Goal: Task Accomplishment & Management: Complete application form

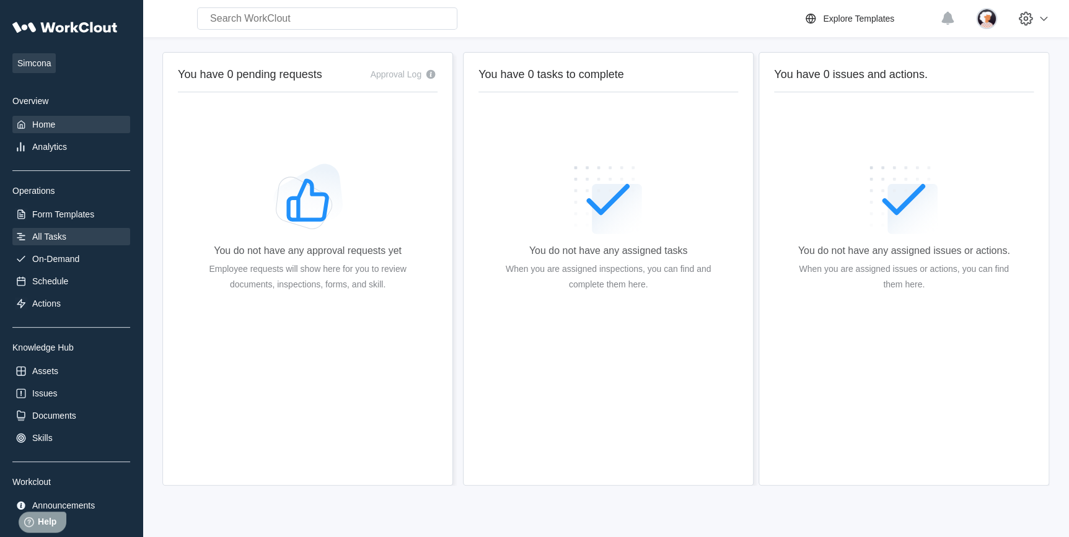
click at [42, 236] on div "All Tasks" at bounding box center [49, 237] width 34 height 10
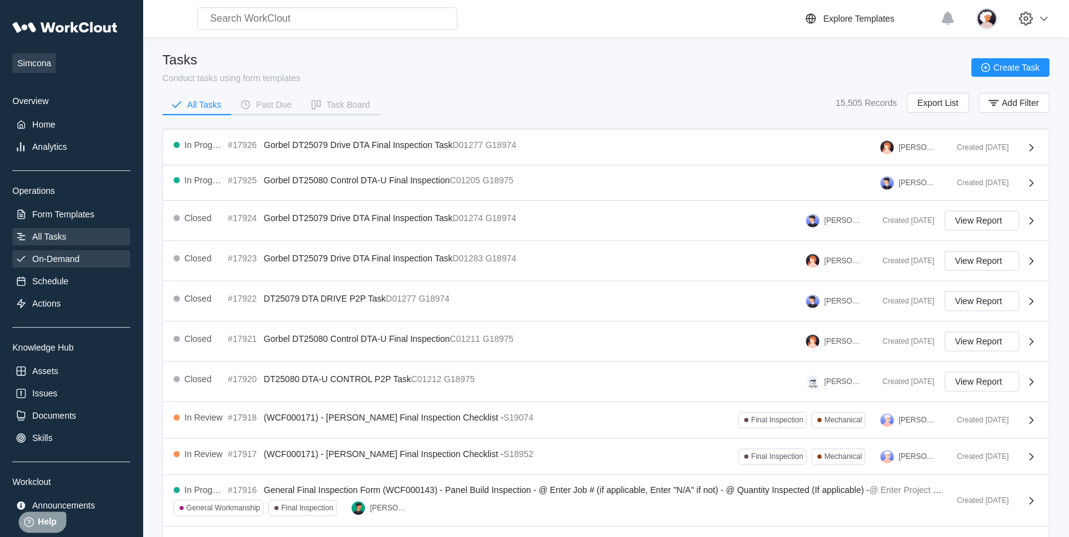
click at [69, 262] on div "On-Demand" at bounding box center [55, 259] width 47 height 10
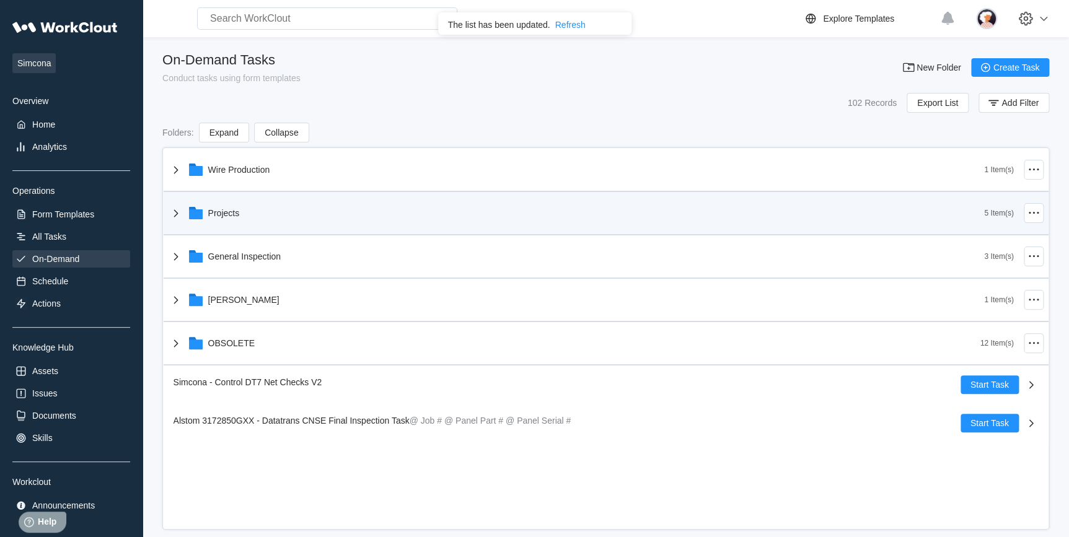
click at [208, 211] on div "Projects" at bounding box center [224, 213] width 32 height 10
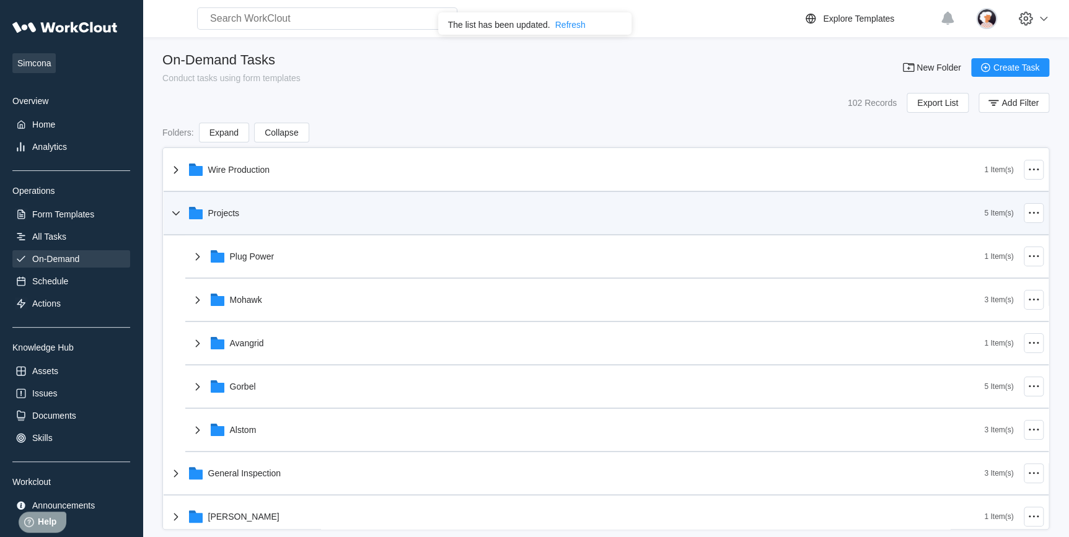
click at [183, 216] on div "Projects" at bounding box center [577, 213] width 816 height 32
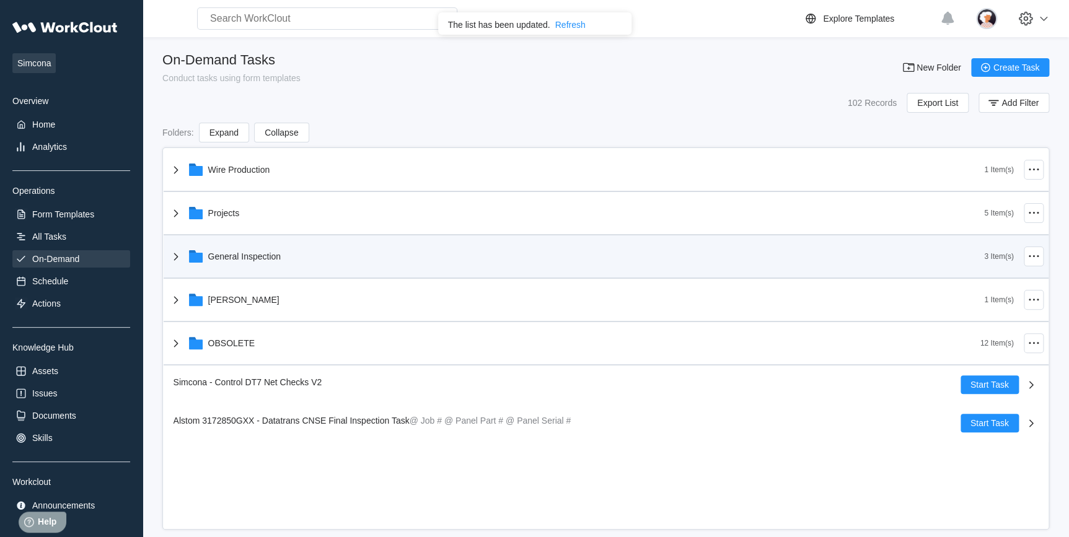
click at [194, 258] on icon at bounding box center [196, 258] width 14 height 10
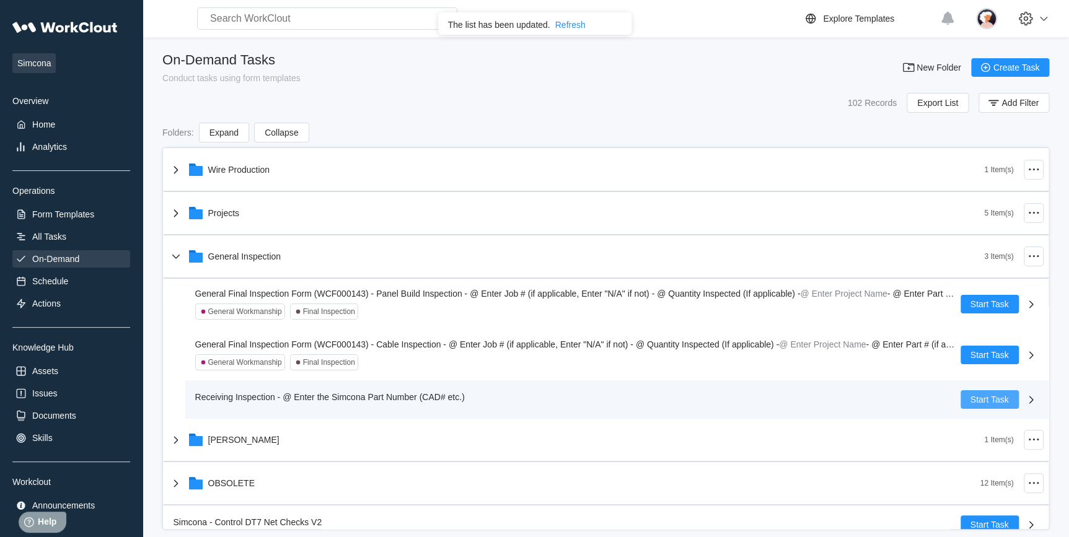
click at [998, 399] on span "Start Task" at bounding box center [990, 399] width 38 height 9
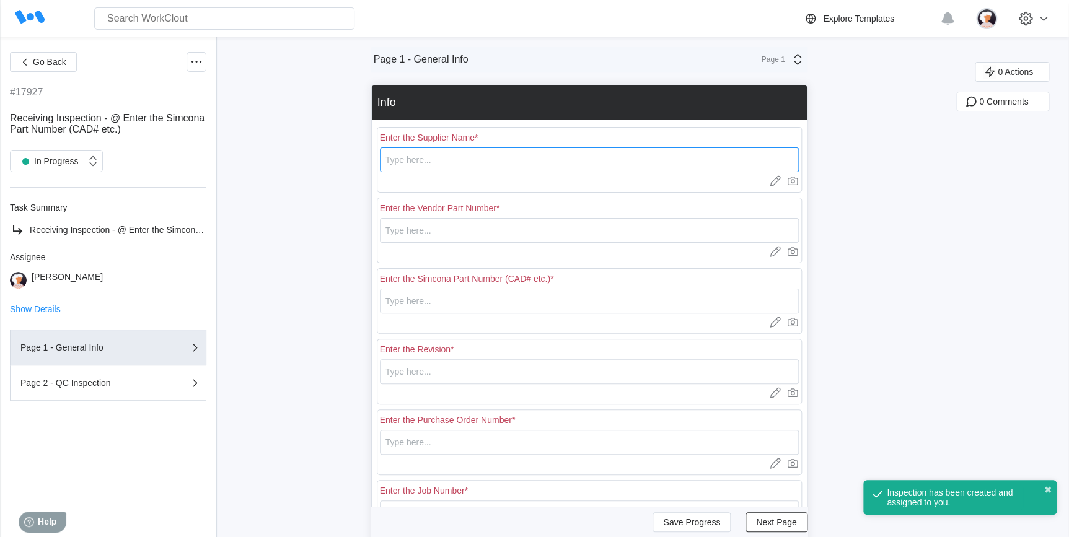
click at [475, 154] on input "text" at bounding box center [589, 160] width 419 height 25
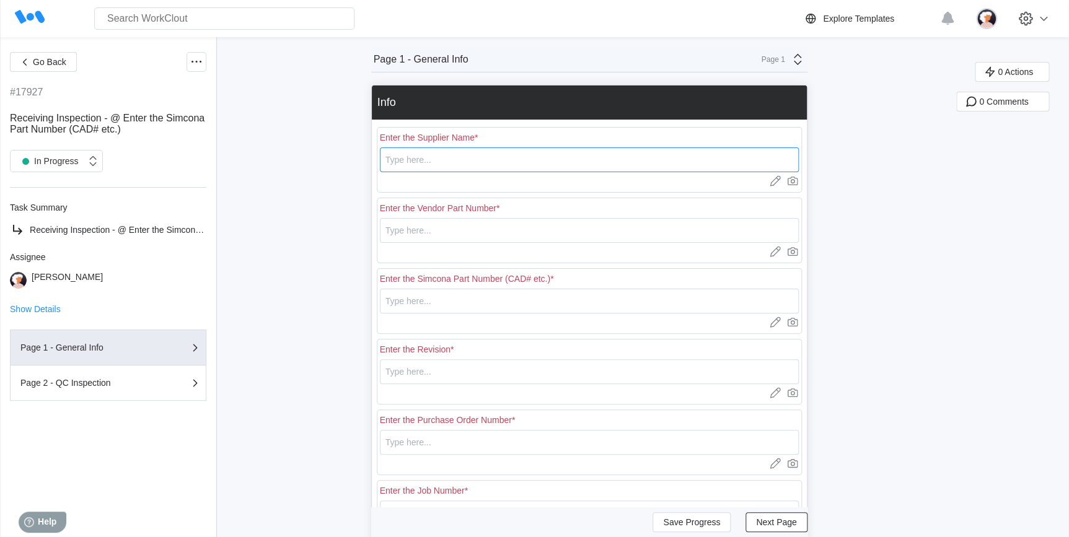
type input "Jam Industries"
type input "DT41818-R0"
type input "CAD00463-R1"
type input "R0 / R1"
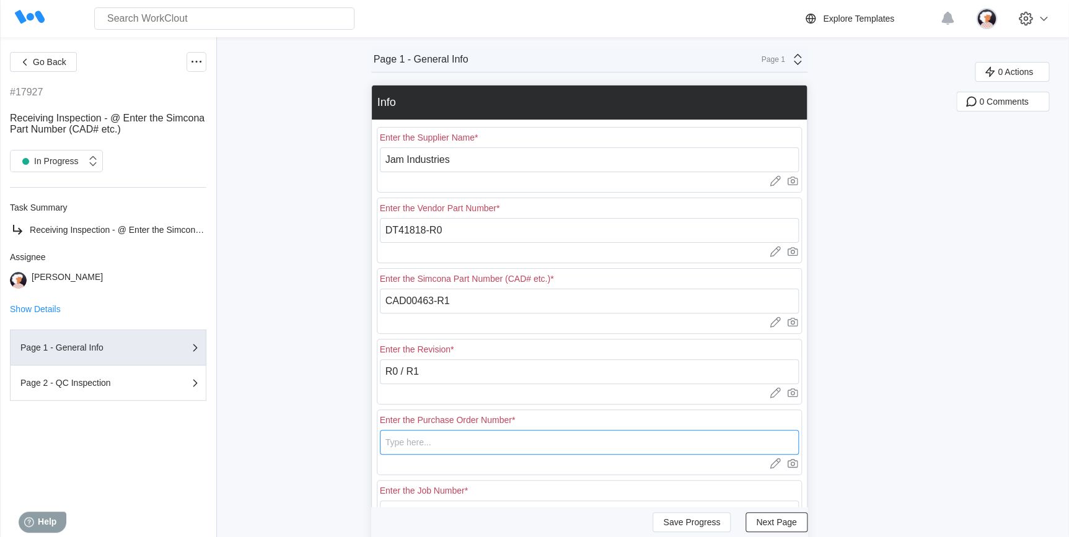
type input "18493"
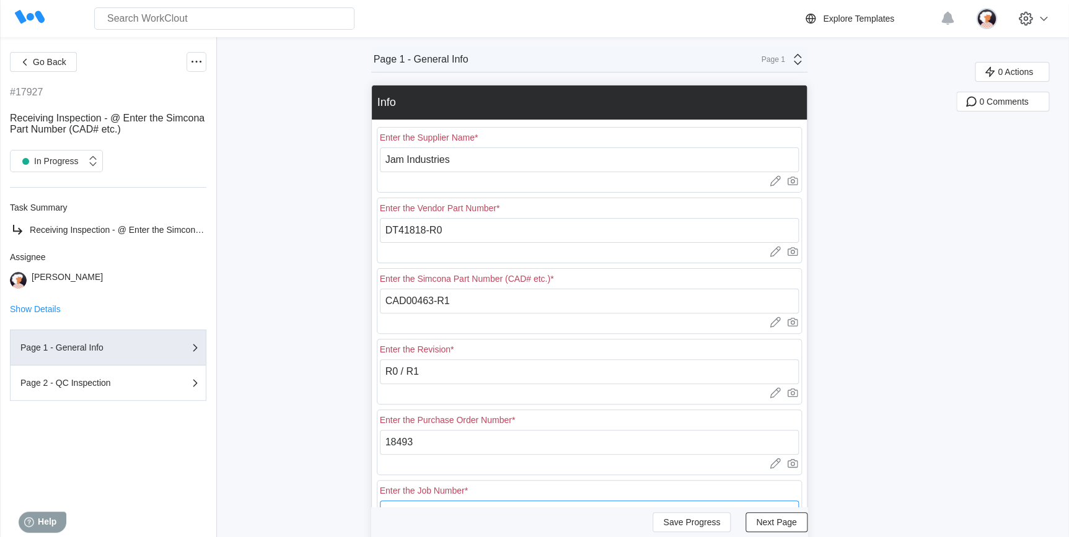
type input "N/A"
type input "65"
type input "13"
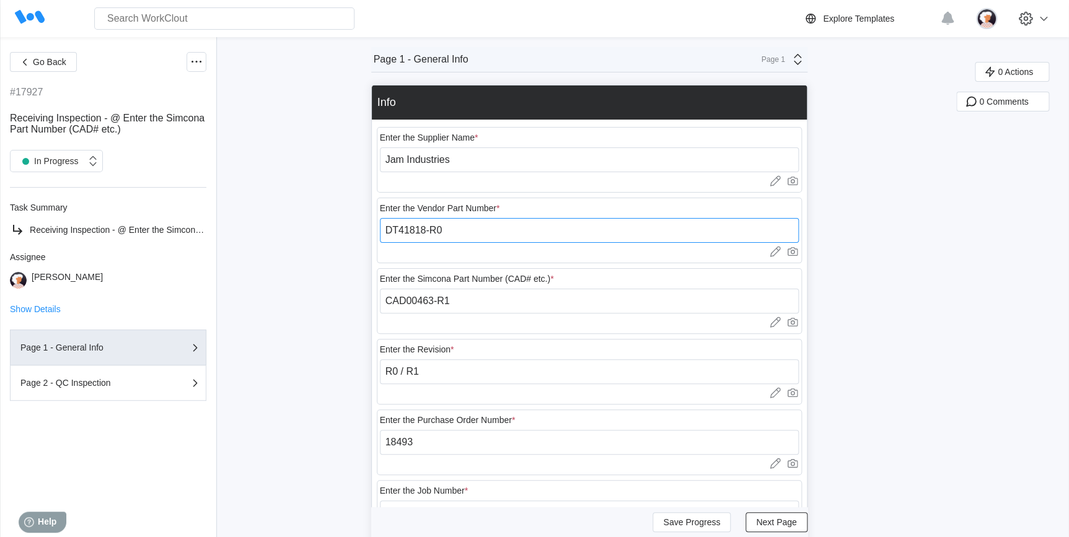
click at [446, 231] on input "DT41818-R0" at bounding box center [589, 230] width 419 height 25
type input "DT41819-R1"
click at [435, 299] on input "CAD00463-R1" at bounding box center [589, 301] width 419 height 25
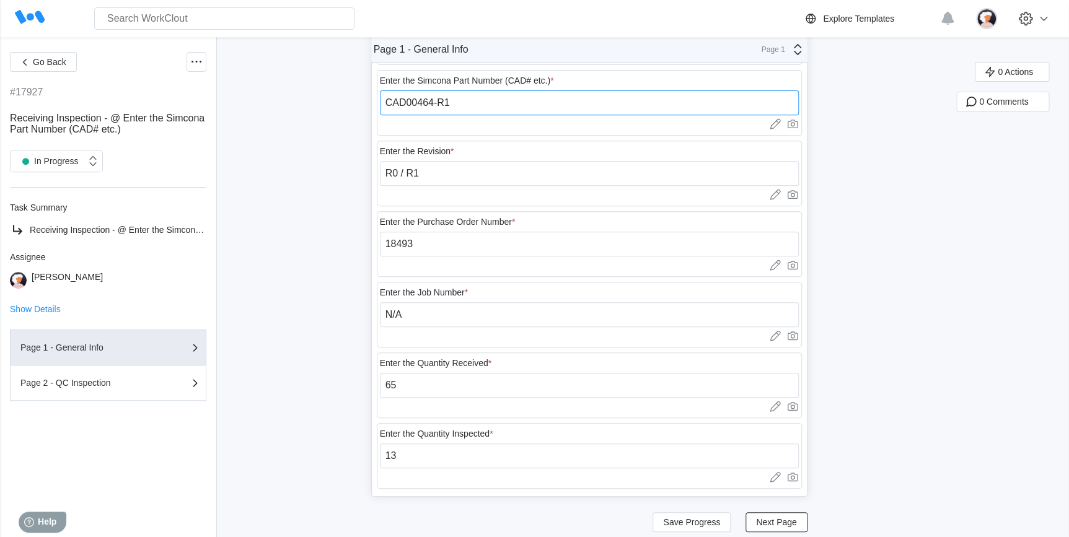
scroll to position [215, 0]
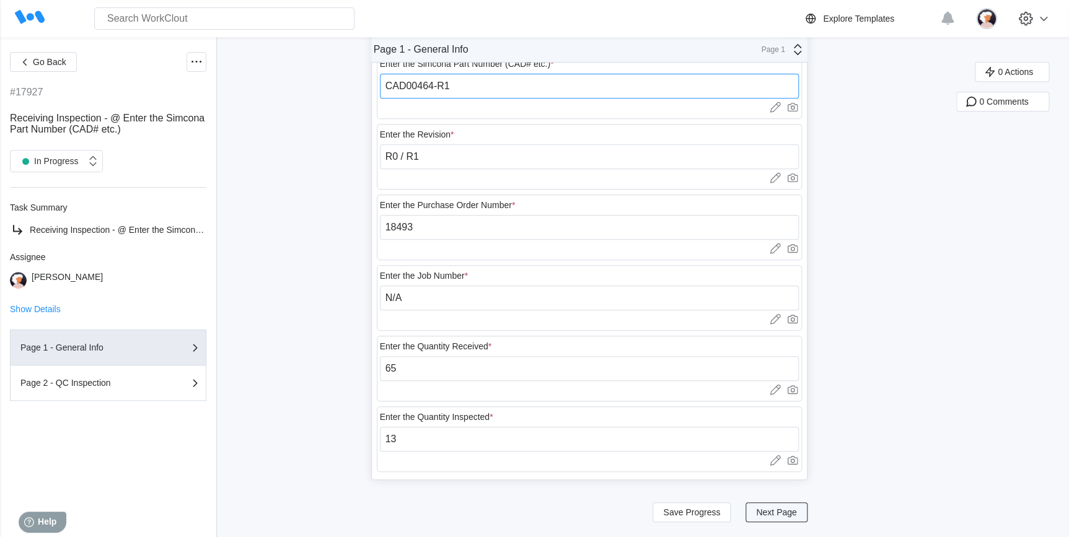
type input "CAD00464-R1"
click at [781, 512] on span "Next Page" at bounding box center [776, 512] width 40 height 9
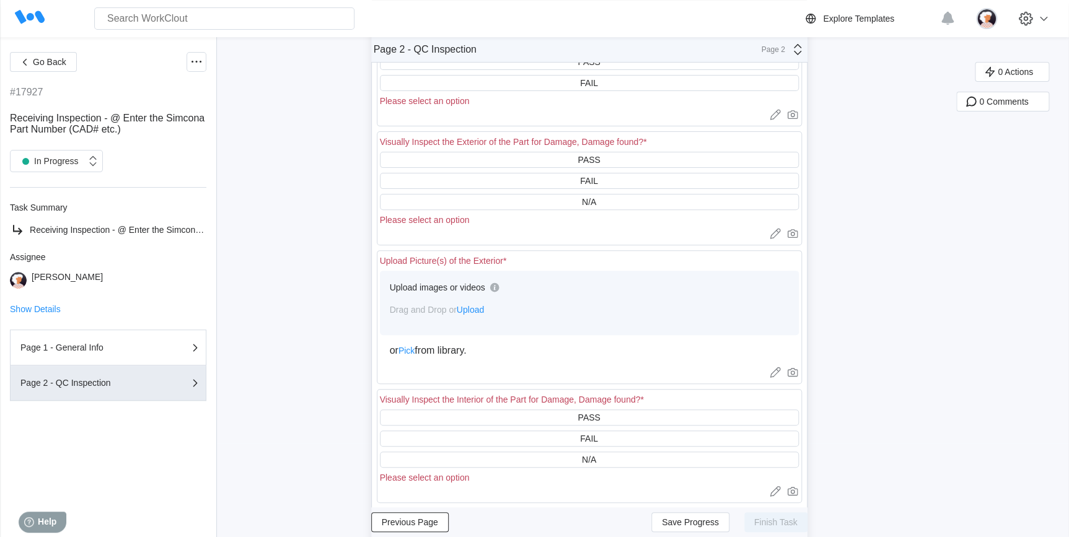
scroll to position [0, 0]
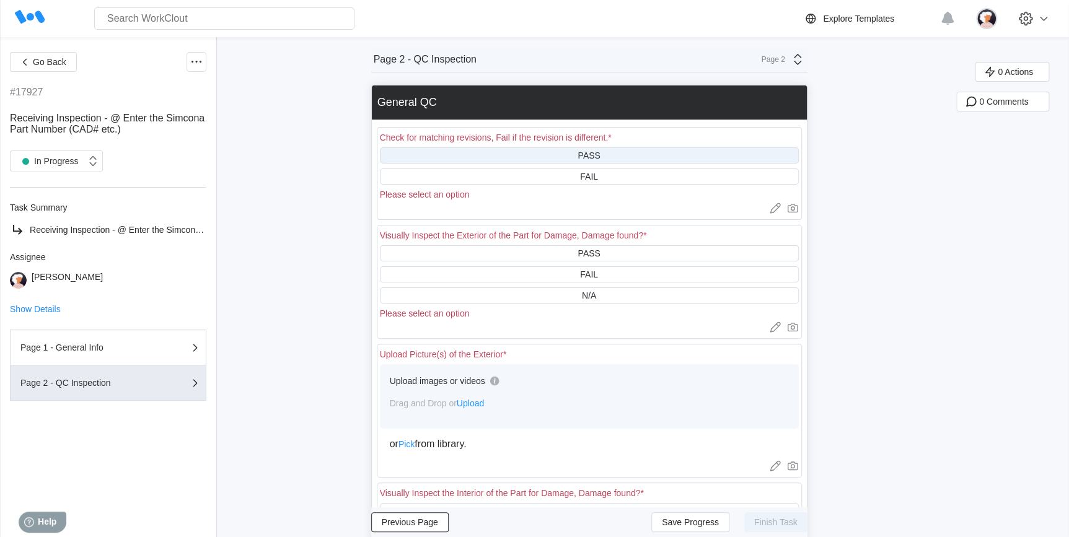
click at [531, 159] on div "PASS" at bounding box center [589, 156] width 419 height 16
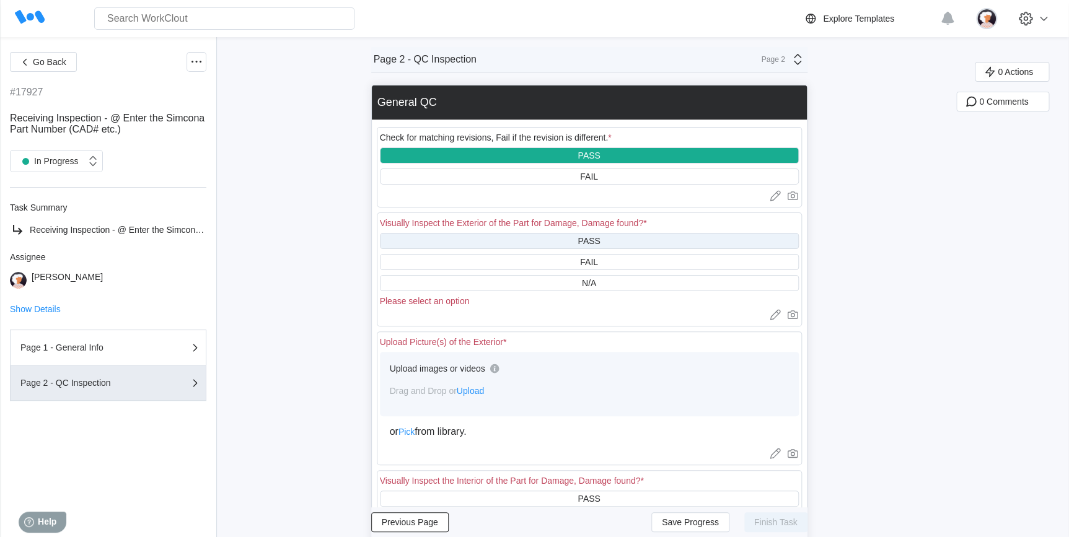
click at [536, 244] on div "PASS" at bounding box center [589, 241] width 419 height 16
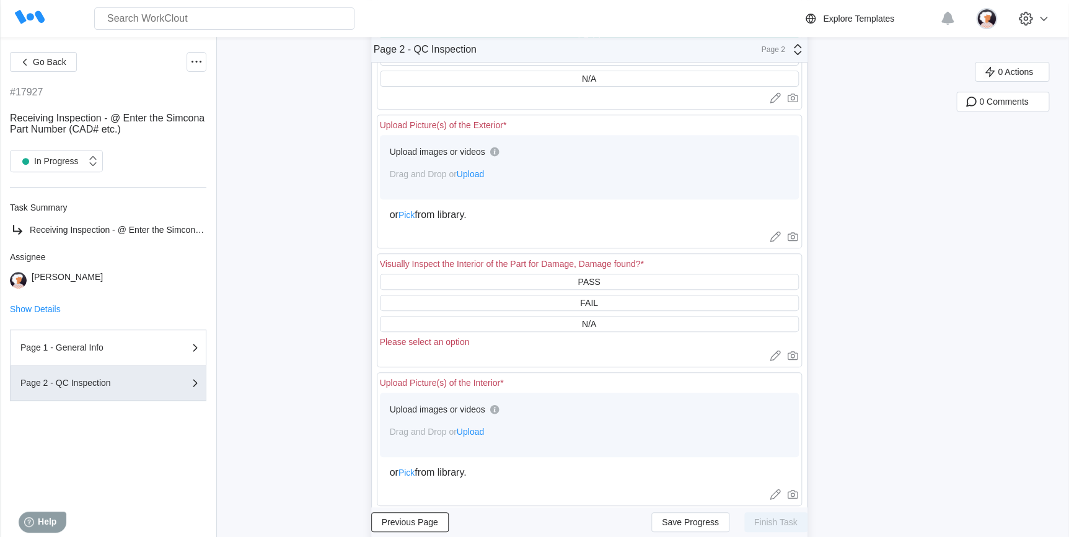
scroll to position [225, 0]
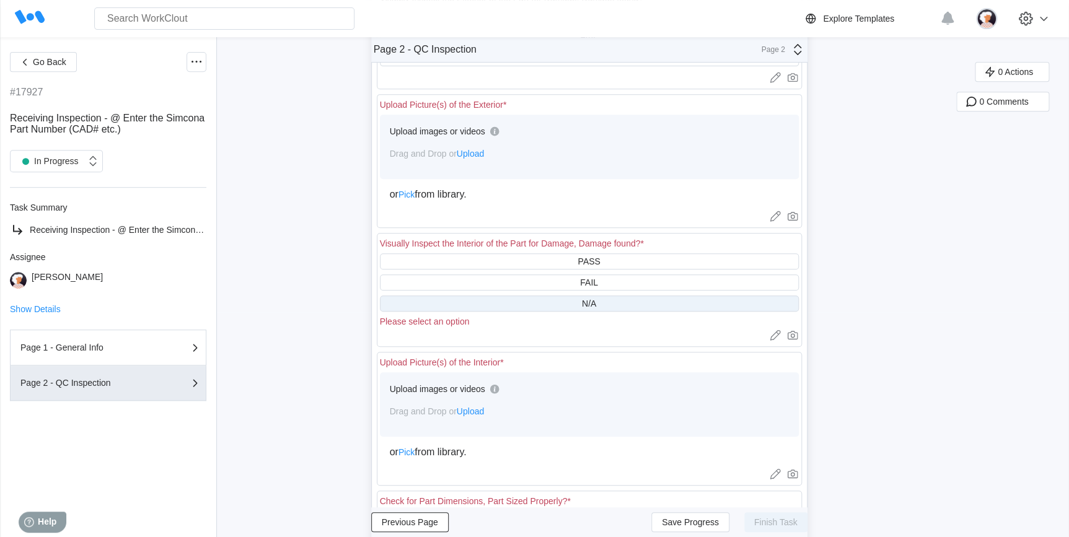
click at [549, 308] on div "N/A" at bounding box center [589, 304] width 419 height 16
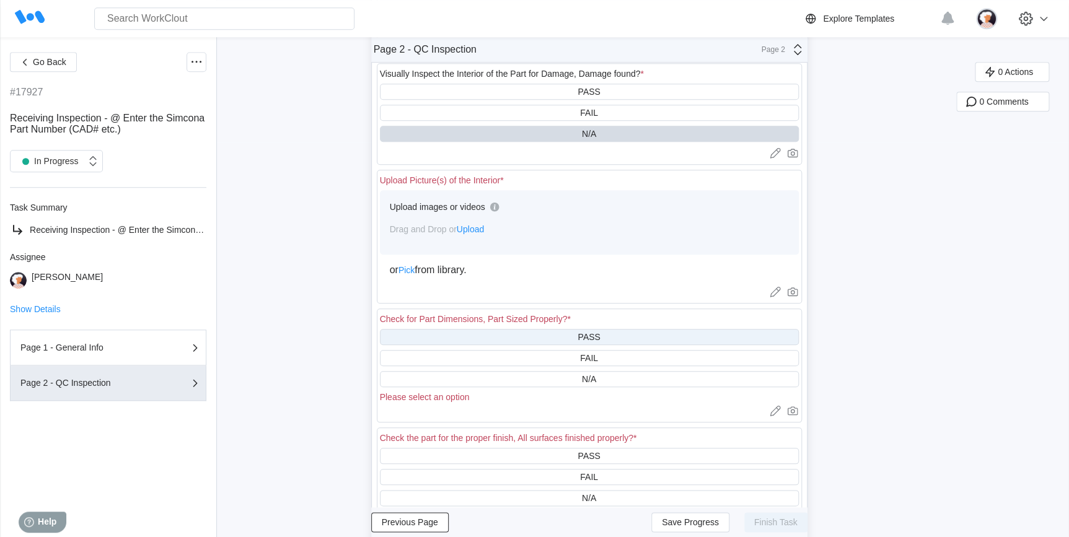
scroll to position [451, 0]
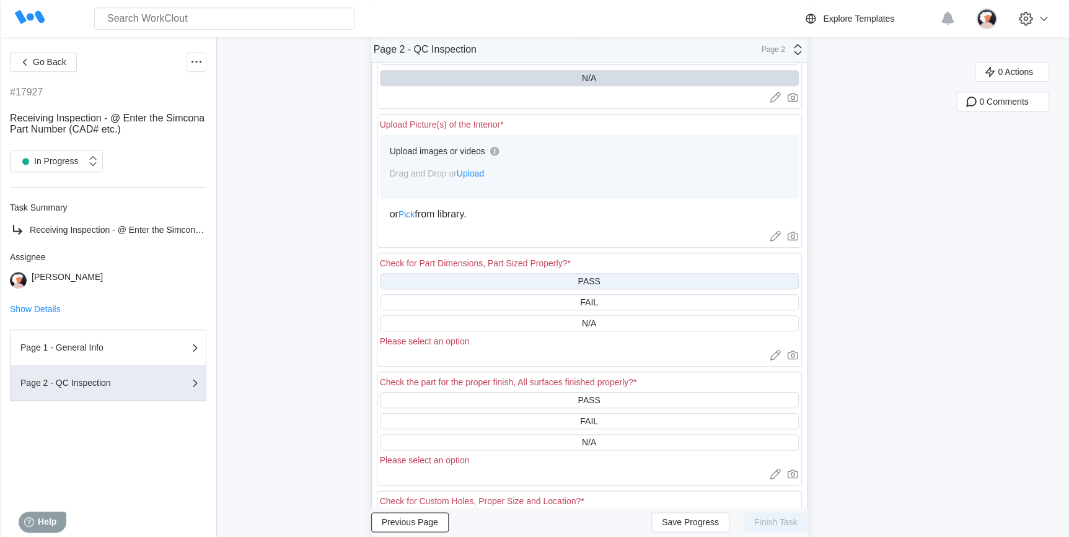
click at [536, 287] on div "PASS" at bounding box center [589, 281] width 419 height 16
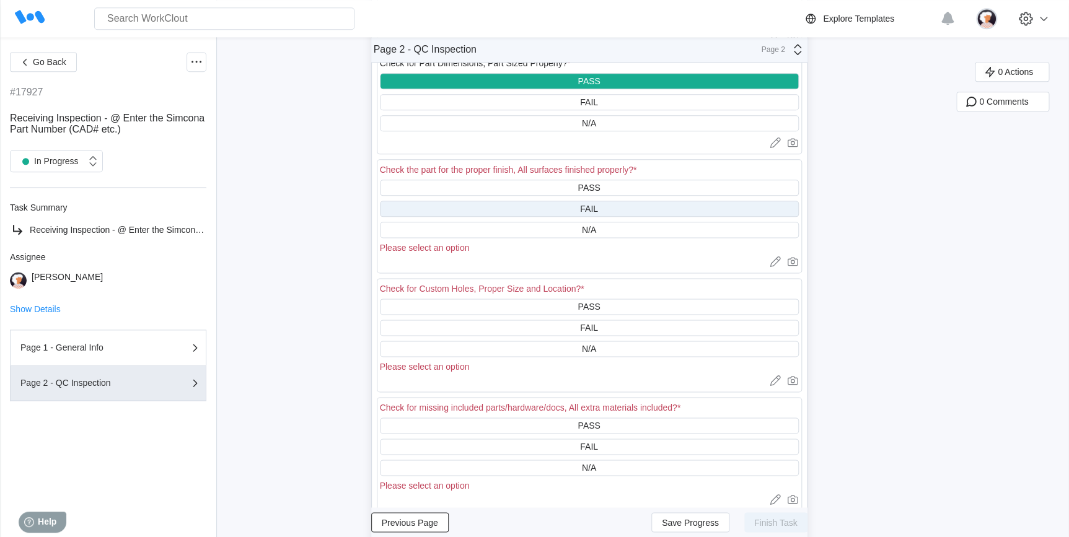
scroll to position [676, 0]
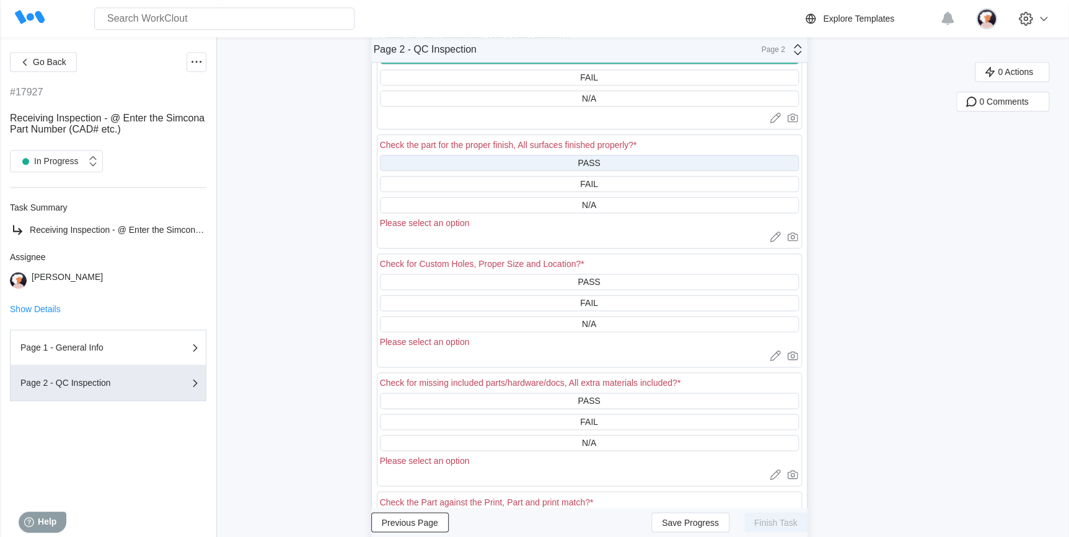
click at [525, 169] on div "PASS" at bounding box center [589, 163] width 419 height 16
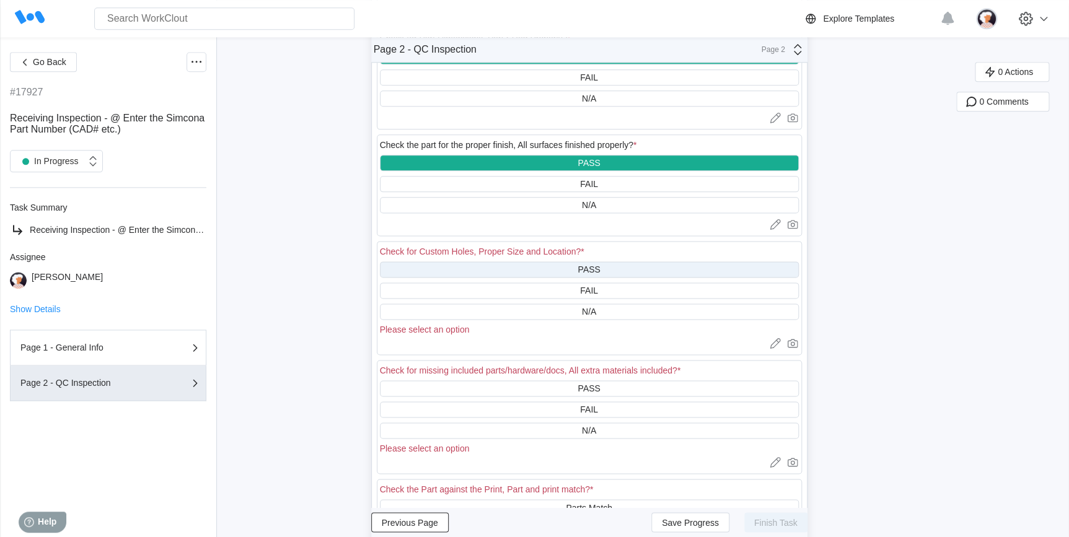
click at [528, 272] on div "PASS" at bounding box center [589, 270] width 419 height 16
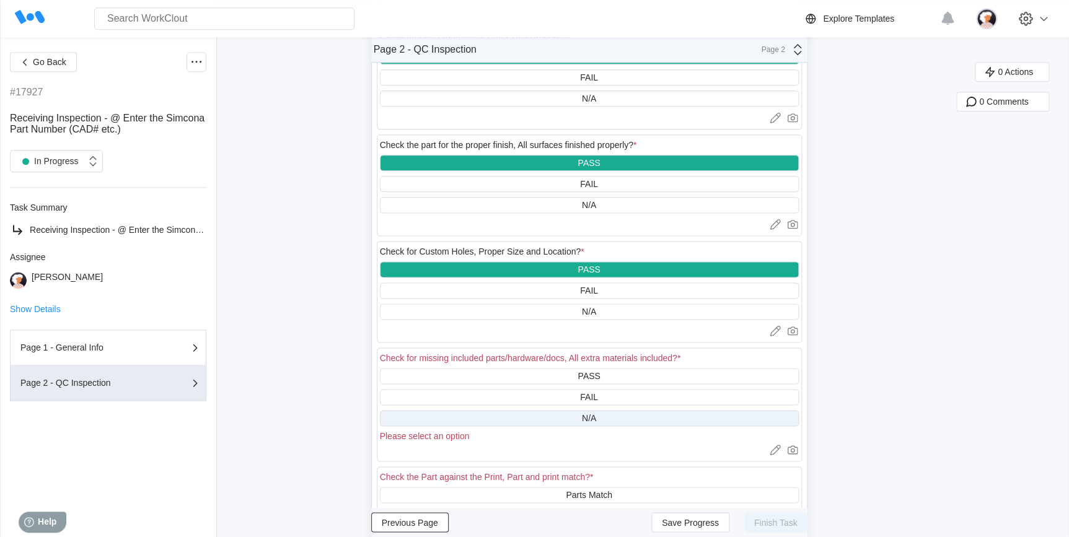
click at [551, 423] on div "N/A" at bounding box center [589, 418] width 419 height 16
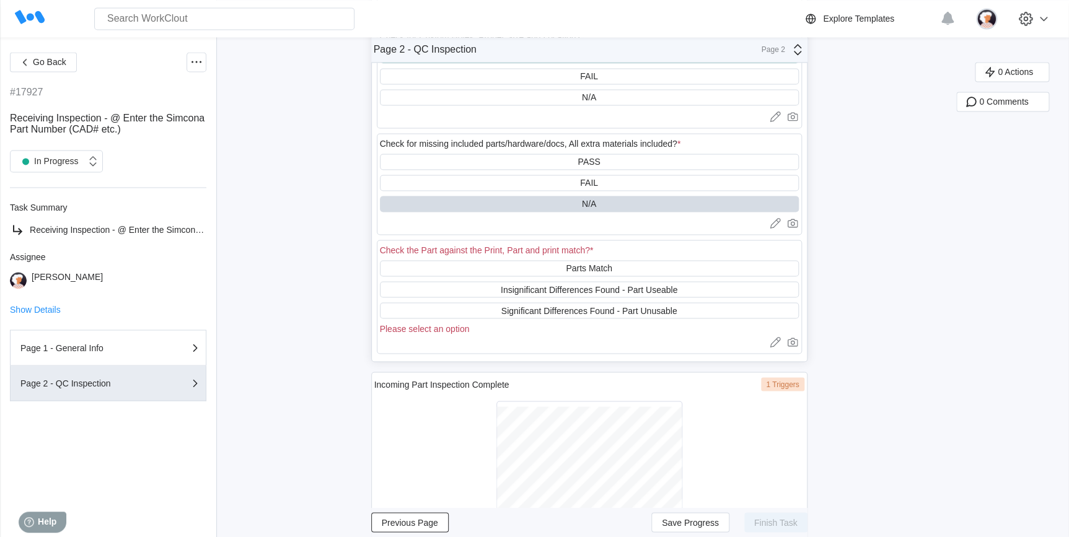
scroll to position [901, 0]
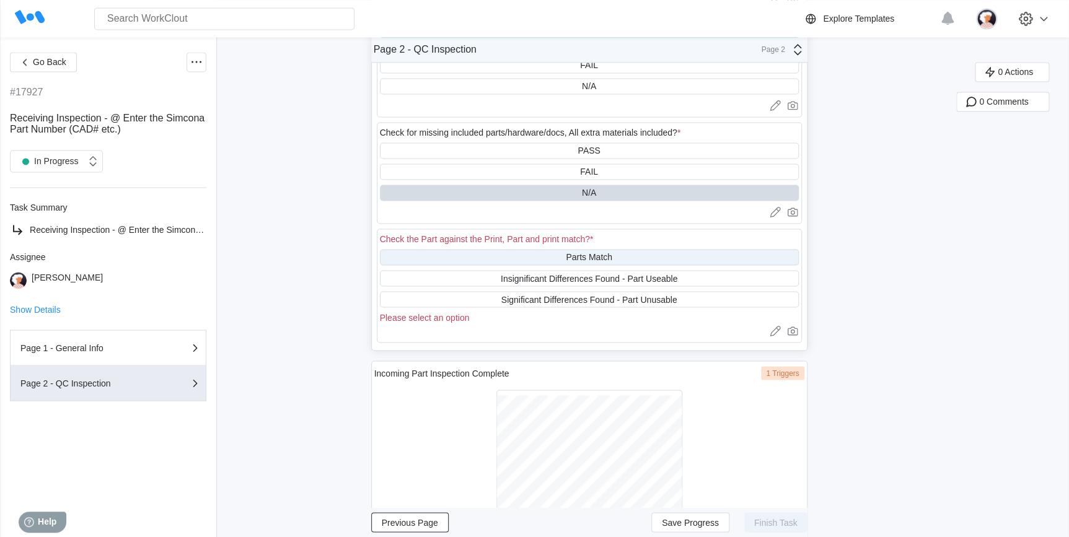
click at [514, 264] on div "Parts Match" at bounding box center [589, 257] width 419 height 16
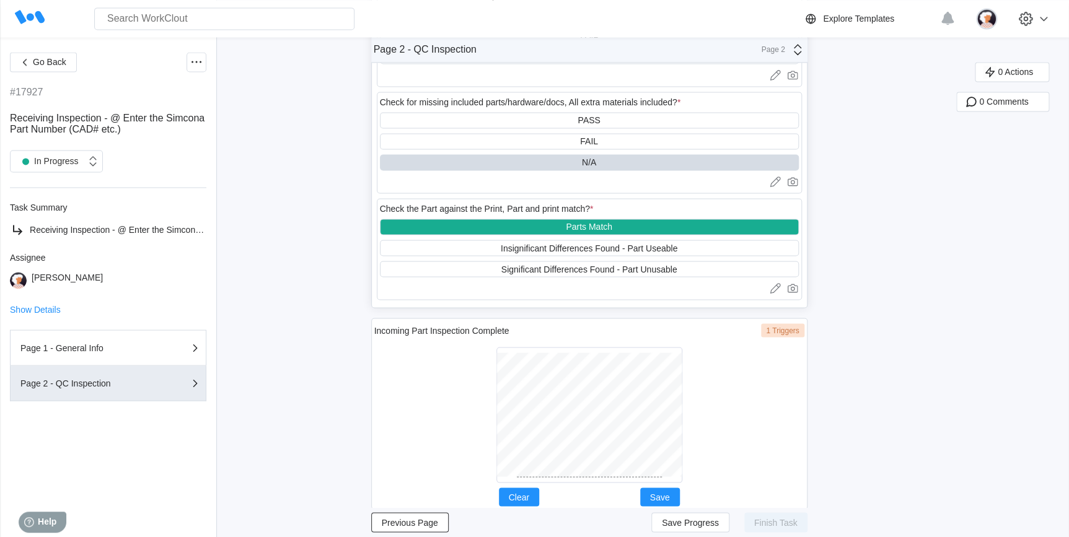
scroll to position [960, 0]
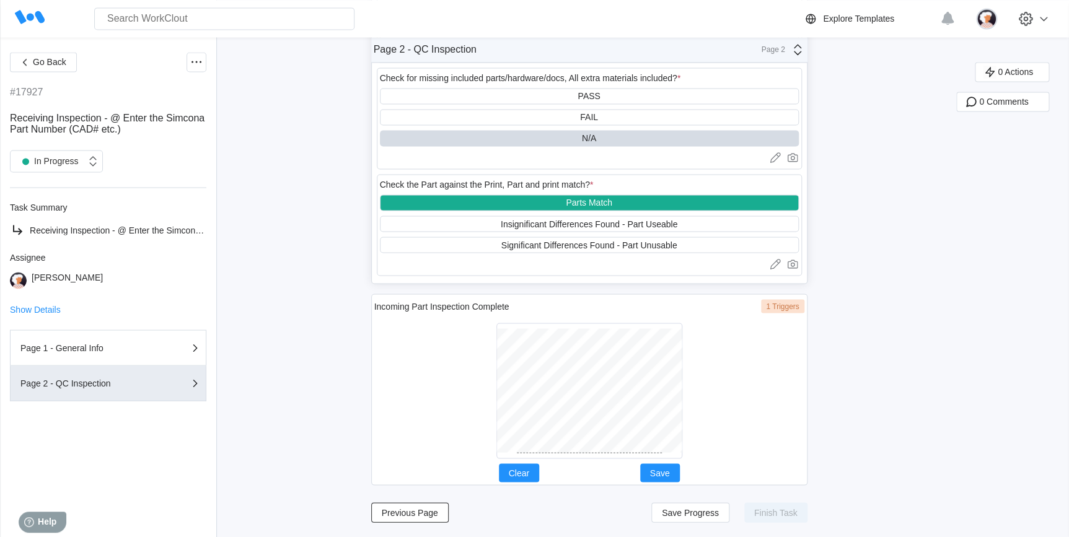
click at [529, 472] on div "Incoming Part Inspection Complete 1 Triggers Clear Save" at bounding box center [589, 390] width 436 height 192
click at [663, 469] on span "Save" at bounding box center [660, 473] width 20 height 9
click at [681, 513] on span "Save Progress" at bounding box center [690, 512] width 57 height 9
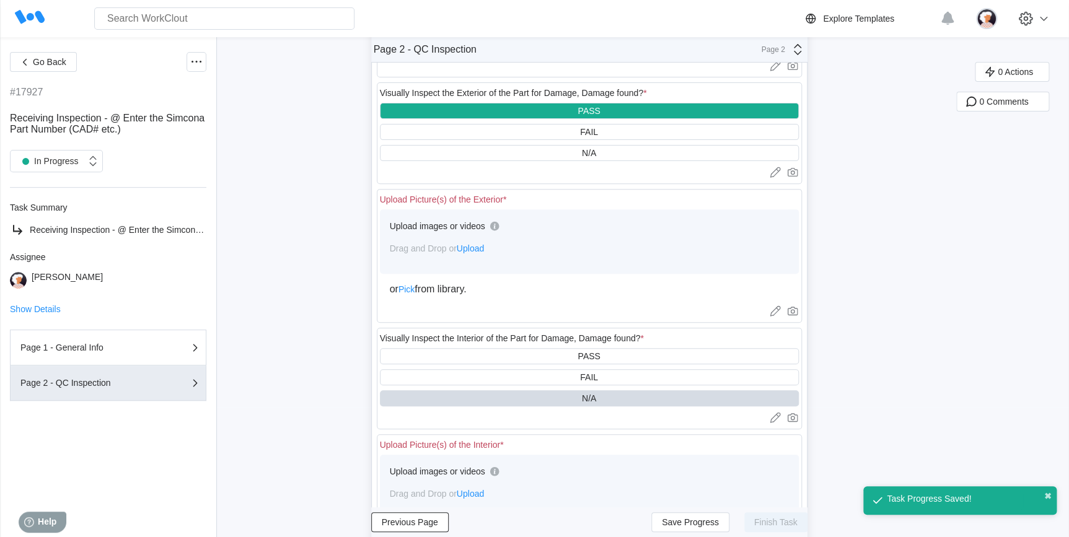
scroll to position [115, 0]
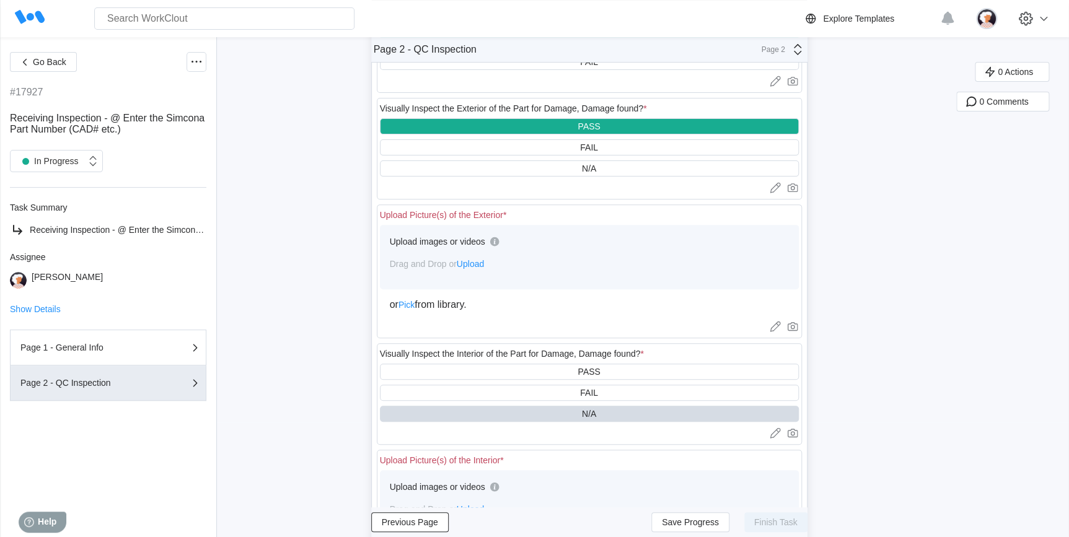
click at [478, 262] on span "Upload" at bounding box center [470, 264] width 27 height 10
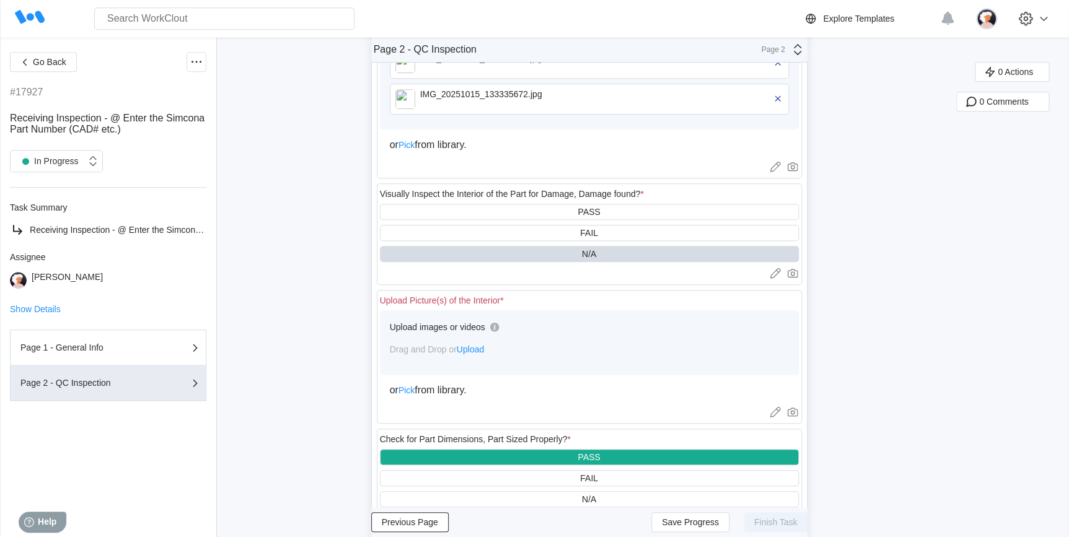
scroll to position [397, 0]
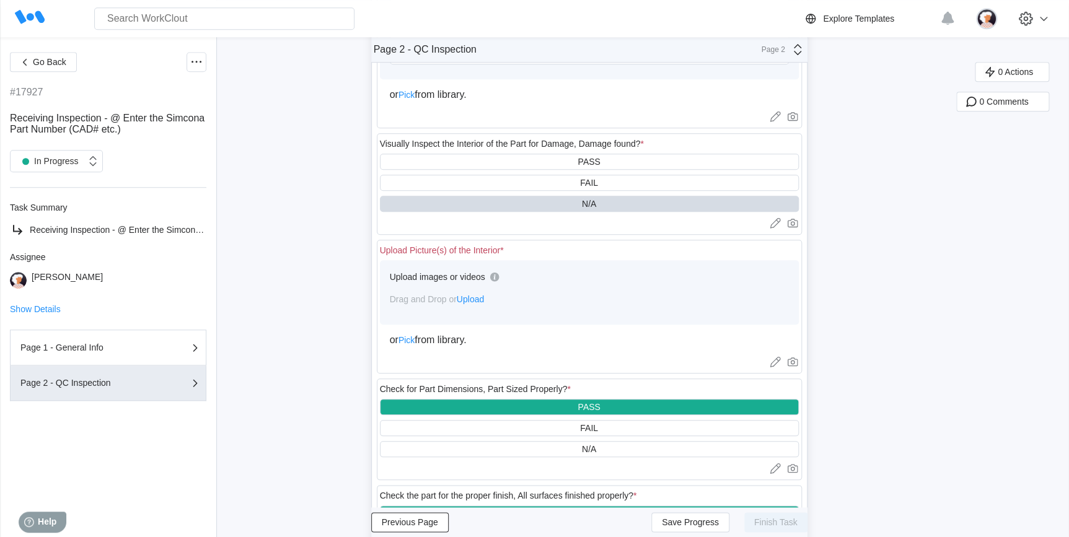
click at [484, 302] on span "Upload" at bounding box center [470, 299] width 27 height 10
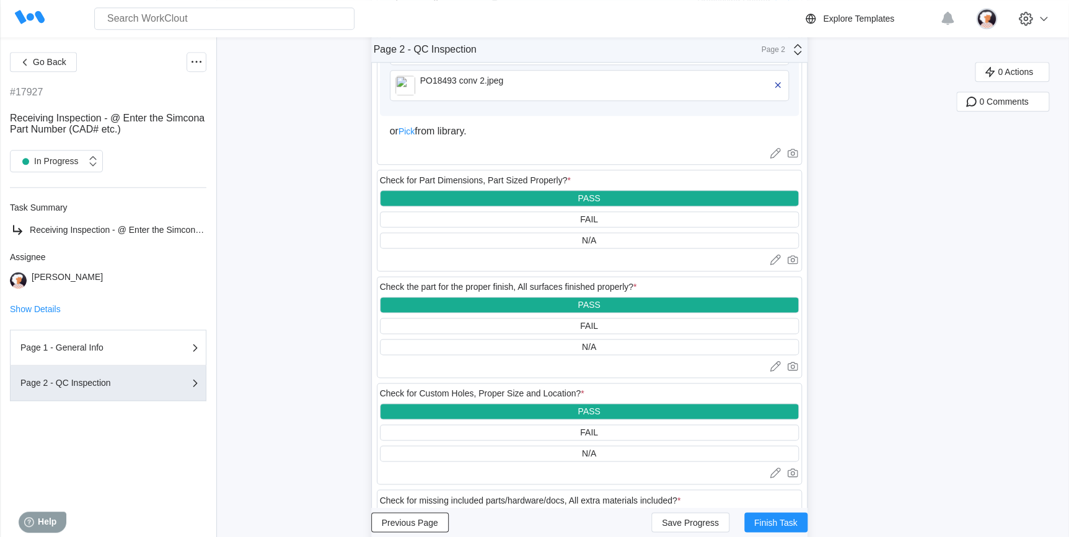
scroll to position [678, 0]
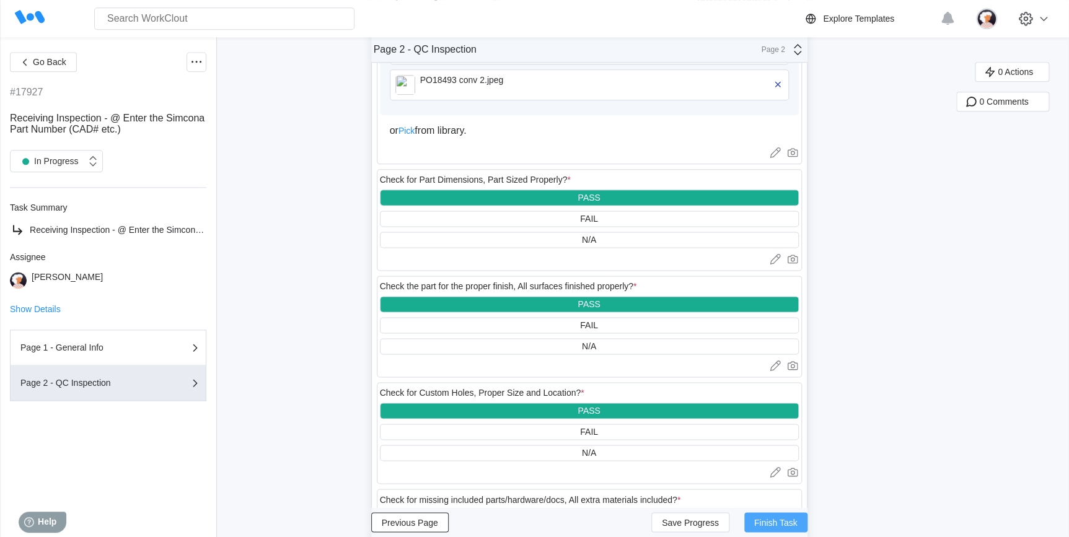
click at [769, 522] on span "Finish Task" at bounding box center [775, 522] width 43 height 9
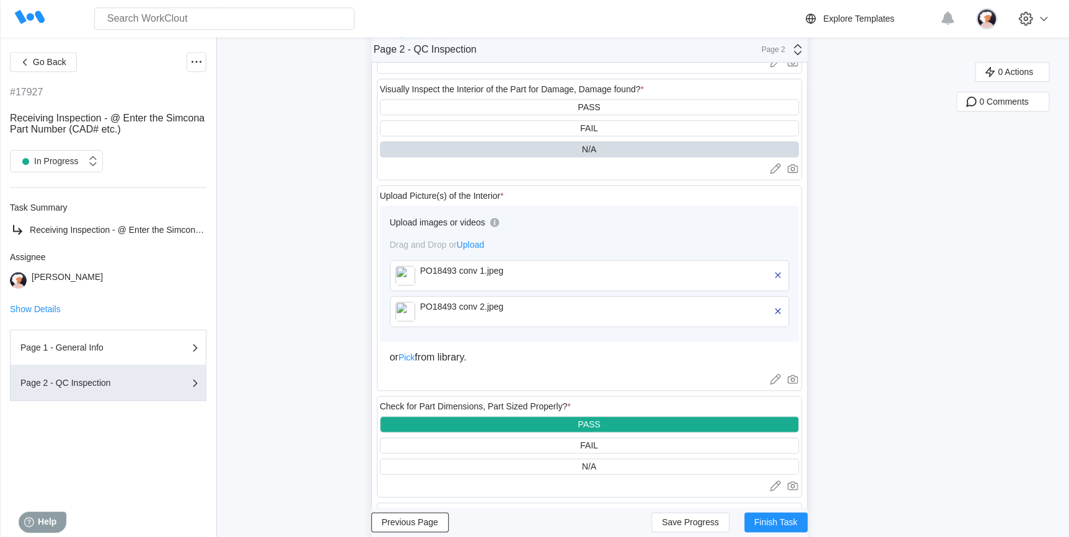
scroll to position [452, 0]
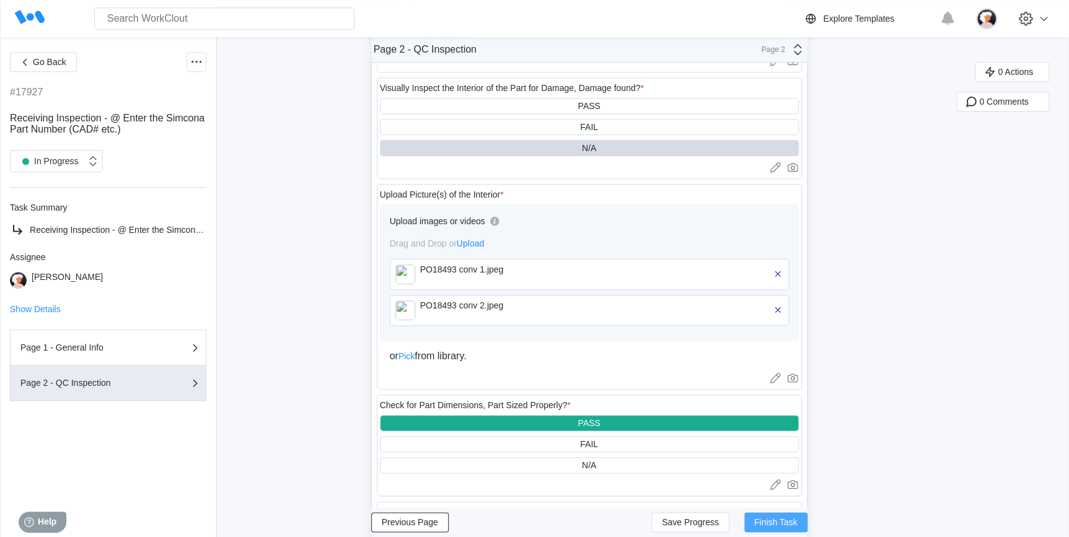
click at [764, 527] on span "Finish Task" at bounding box center [775, 522] width 43 height 9
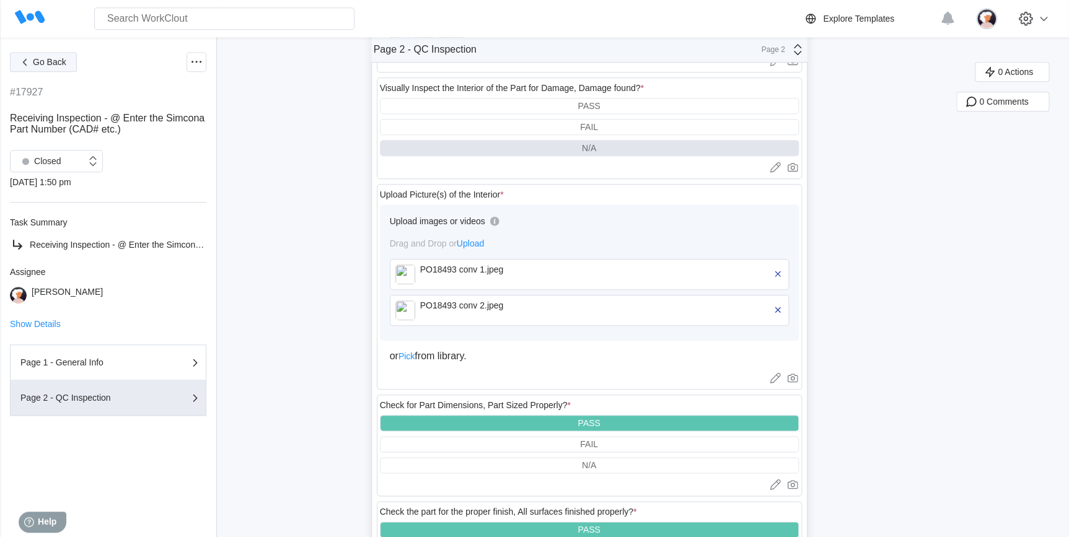
click at [63, 65] on span "Go Back" at bounding box center [49, 62] width 33 height 9
